Goal: Task Accomplishment & Management: Manage account settings

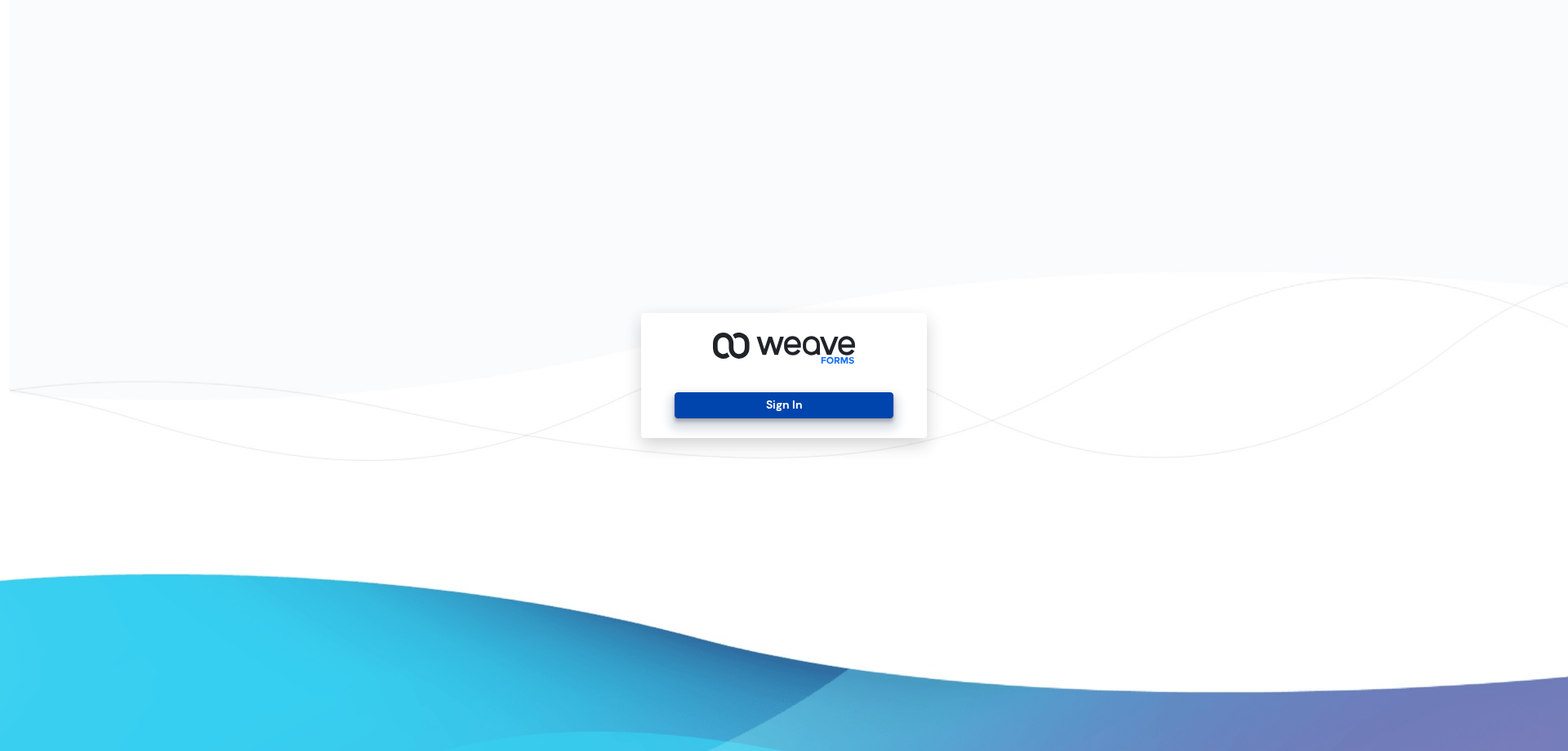
click at [856, 405] on button "Sign In" at bounding box center [783, 405] width 218 height 26
